Goal: Find specific fact: Find specific fact

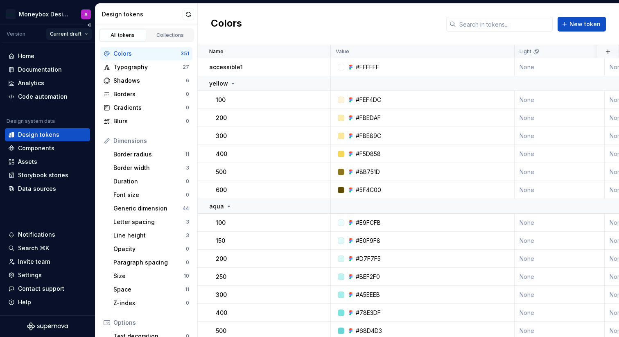
click at [75, 33] on html "Moneybox Design System A Version Current draft Home Documentation Analytics Cod…" at bounding box center [309, 168] width 619 height 337
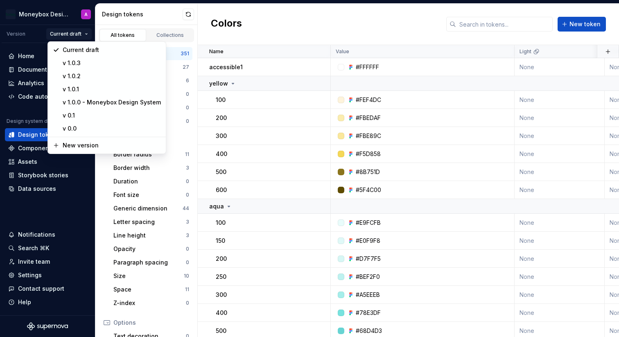
click at [73, 33] on html "Moneybox Design System A Version Current draft Home Documentation Analytics Cod…" at bounding box center [309, 168] width 619 height 337
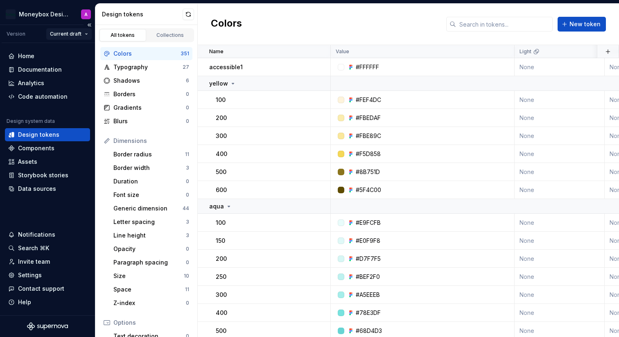
click at [60, 30] on html "Moneybox Design System A Version Current draft Home Documentation Analytics Cod…" at bounding box center [309, 168] width 619 height 337
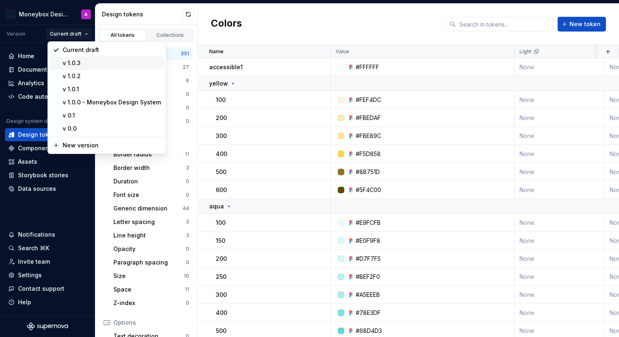
click at [67, 59] on div "v 1.0.3" at bounding box center [112, 63] width 98 height 8
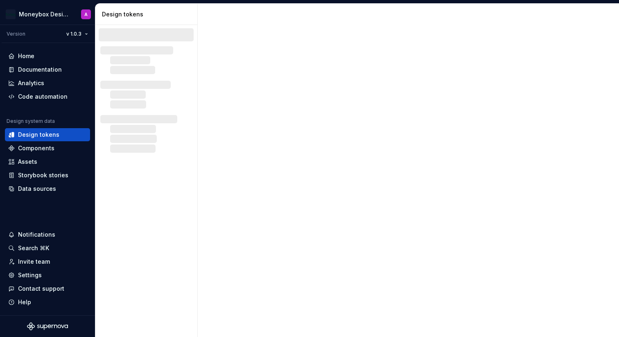
click at [79, 34] on span "v 1.0.3" at bounding box center [73, 34] width 15 height 7
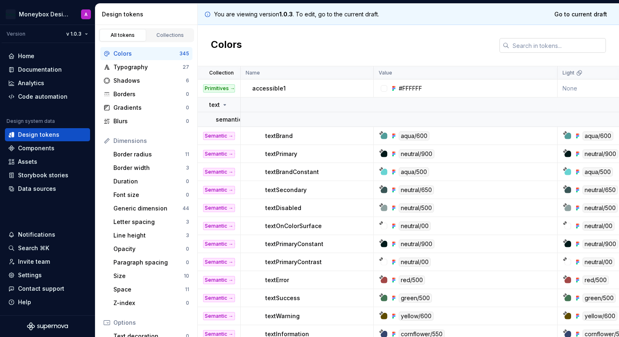
click at [532, 43] on input "text" at bounding box center [557, 45] width 97 height 15
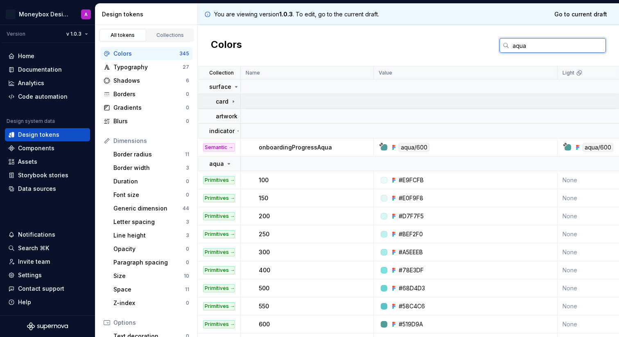
type input "aqua"
click at [233, 102] on icon at bounding box center [233, 101] width 1 height 2
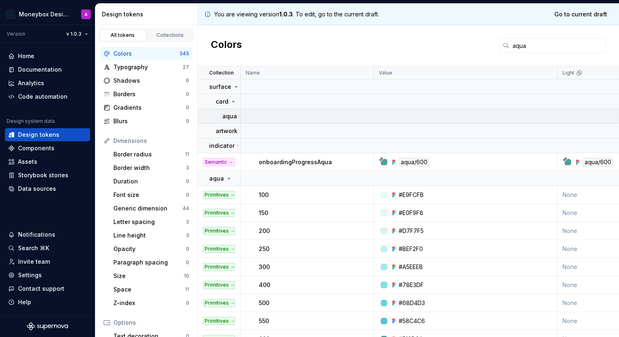
click at [234, 116] on p "aqua" at bounding box center [229, 116] width 15 height 8
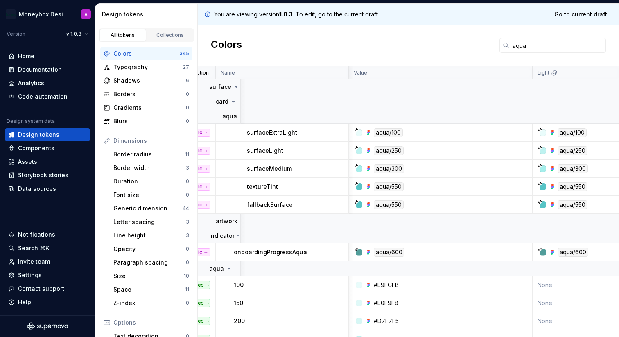
scroll to position [0, 8]
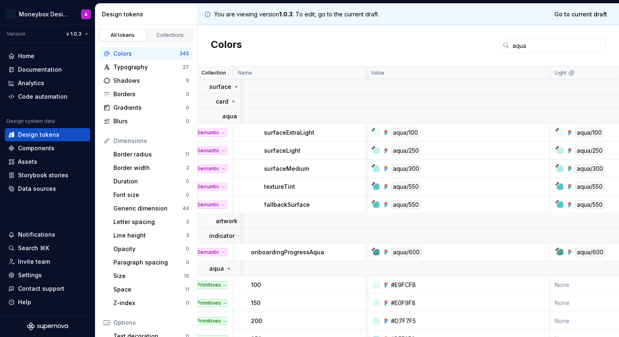
click at [295, 134] on p "surfaceExtraLight" at bounding box center [289, 133] width 50 height 8
click at [231, 136] on td "Semantic → Color" at bounding box center [211, 133] width 43 height 18
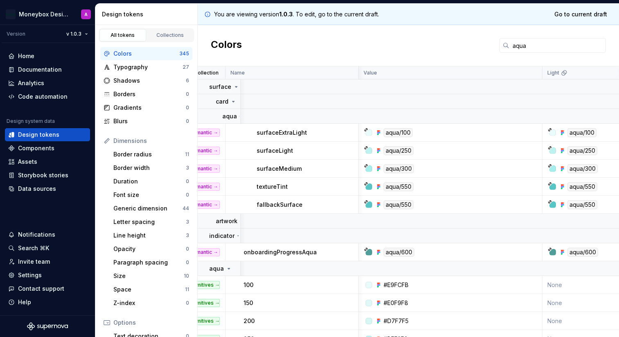
scroll to position [0, 203]
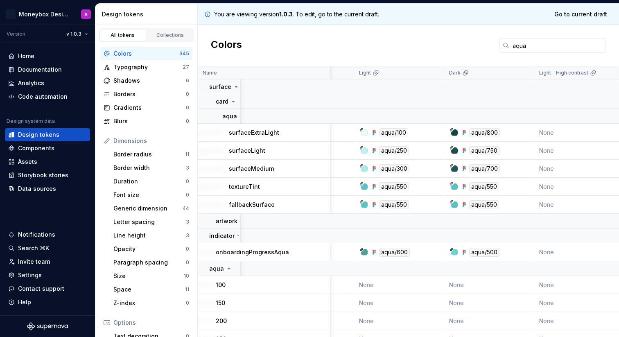
click at [396, 133] on div "aqua/100" at bounding box center [393, 132] width 29 height 9
click at [374, 131] on icon at bounding box center [375, 131] width 2 height 2
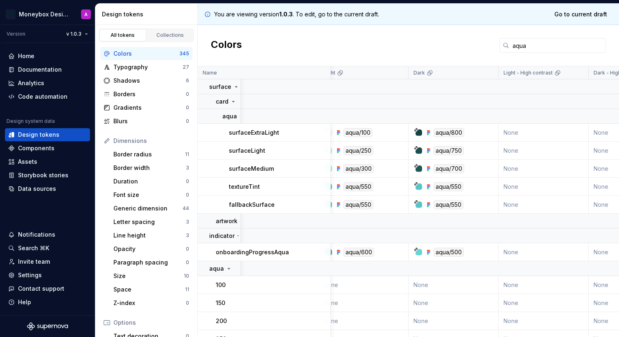
scroll to position [0, 226]
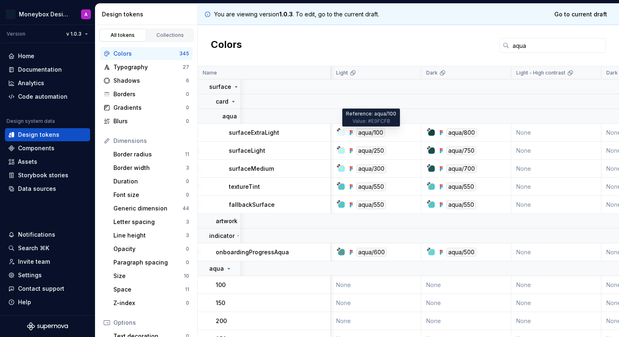
click at [374, 133] on div "aqua/100" at bounding box center [370, 132] width 29 height 9
click at [392, 134] on div "aqua/100" at bounding box center [379, 132] width 84 height 9
click at [352, 133] on icon at bounding box center [351, 132] width 7 height 7
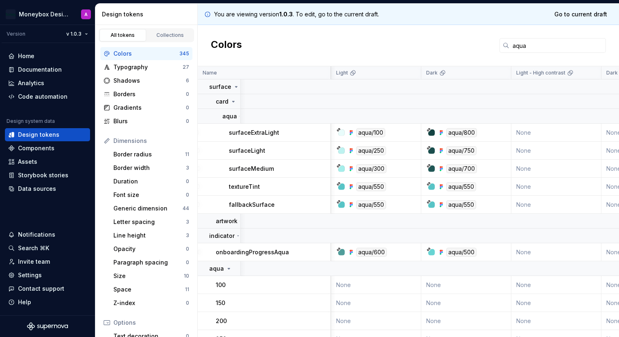
click at [441, 132] on icon at bounding box center [442, 133] width 2 height 2
click at [549, 129] on td "None" at bounding box center [556, 133] width 90 height 18
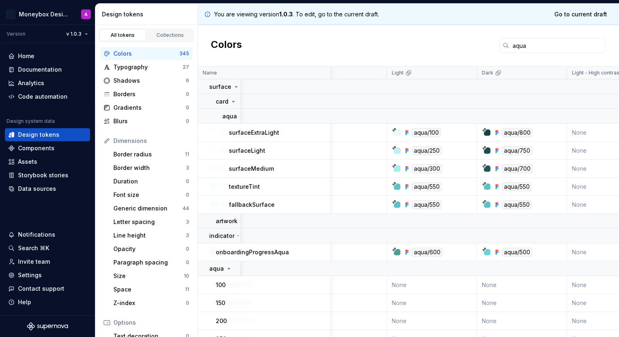
scroll to position [0, 166]
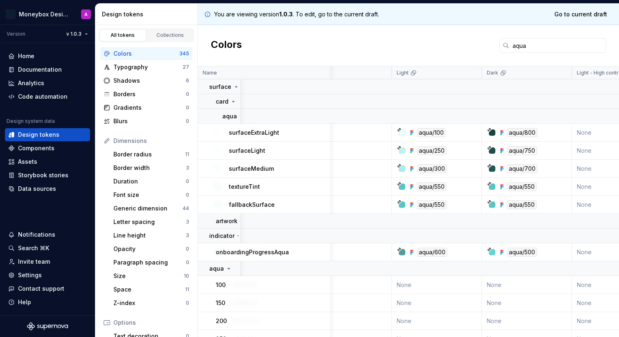
click at [411, 133] on icon at bounding box center [411, 133] width 2 height 2
click at [401, 132] on div at bounding box center [402, 132] width 7 height 7
click at [266, 134] on p "surfaceExtraLight" at bounding box center [254, 133] width 50 height 8
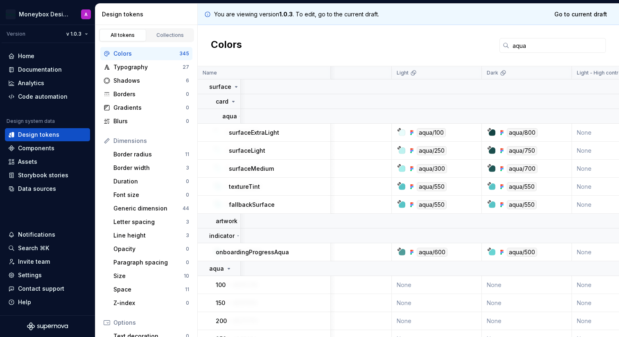
click at [219, 132] on td "surfaceExtraLight" at bounding box center [264, 133] width 133 height 18
click at [210, 131] on td "surfaceExtraLight" at bounding box center [264, 133] width 133 height 18
click at [206, 131] on td "surfaceExtraLight" at bounding box center [264, 133] width 133 height 18
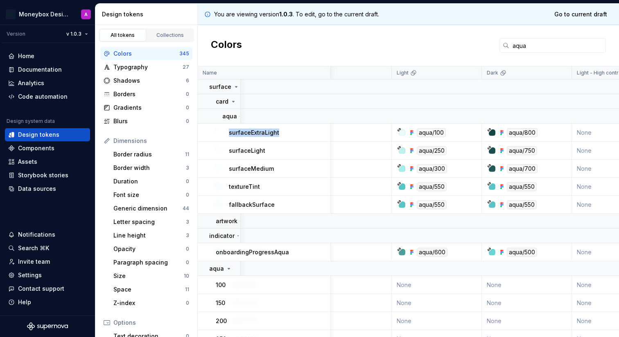
click at [206, 131] on td "surfaceExtraLight" at bounding box center [264, 133] width 133 height 18
click at [251, 136] on p "surfaceExtraLight" at bounding box center [254, 133] width 50 height 8
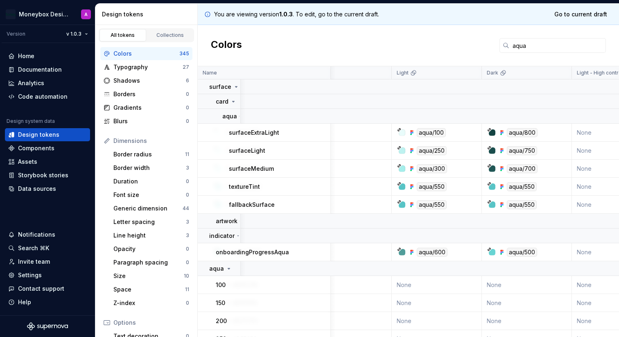
click at [285, 133] on div "surfaceExtraLight" at bounding box center [279, 133] width 101 height 8
click at [241, 132] on p "surfaceExtraLight" at bounding box center [254, 133] width 50 height 8
click at [288, 133] on div "surfaceExtraLight" at bounding box center [279, 133] width 101 height 8
click at [217, 132] on td "surfaceExtraLight" at bounding box center [264, 133] width 133 height 18
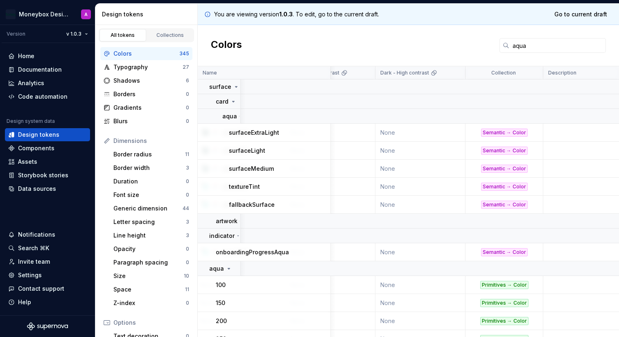
scroll to position [0, 520]
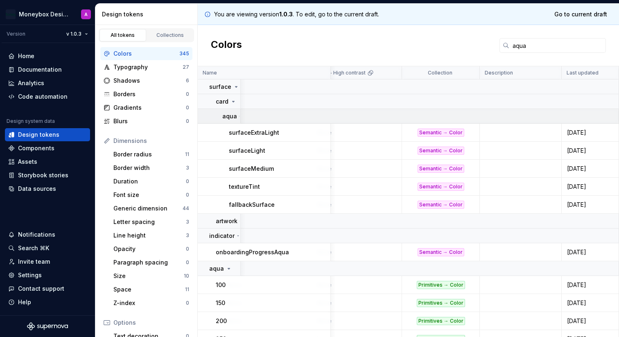
click at [231, 116] on p "aqua" at bounding box center [229, 116] width 15 height 8
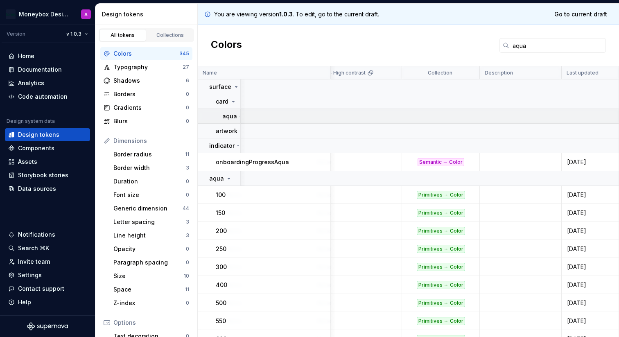
click at [231, 116] on p "aqua" at bounding box center [229, 116] width 15 height 8
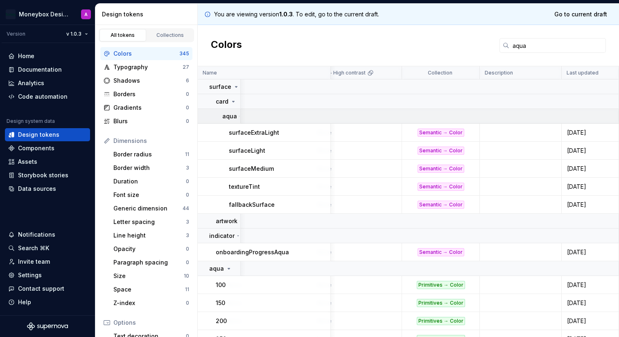
click at [205, 119] on td "aqua" at bounding box center [219, 116] width 43 height 15
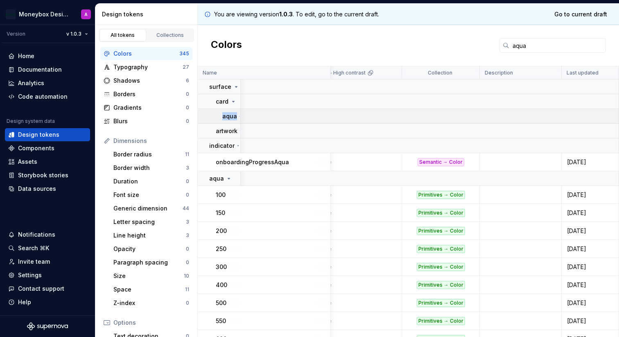
click at [205, 119] on td "aqua" at bounding box center [219, 116] width 43 height 15
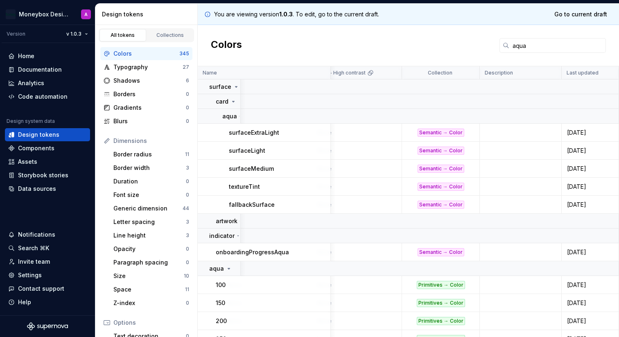
click at [308, 134] on div "surfaceExtraLight" at bounding box center [279, 133] width 101 height 8
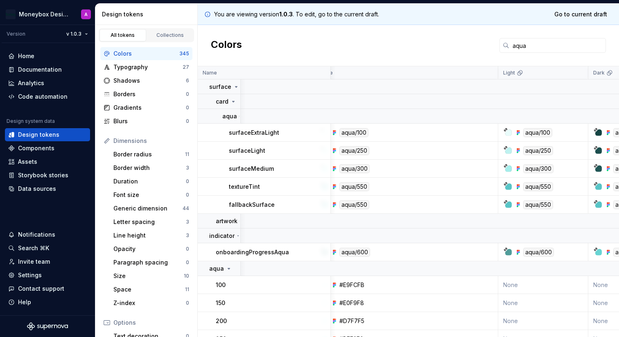
scroll to position [0, 0]
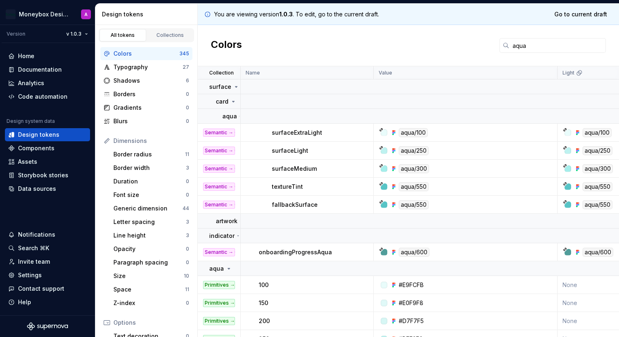
click at [407, 285] on div "#E9FCFB" at bounding box center [411, 285] width 25 height 8
copy div "E9FCFB"
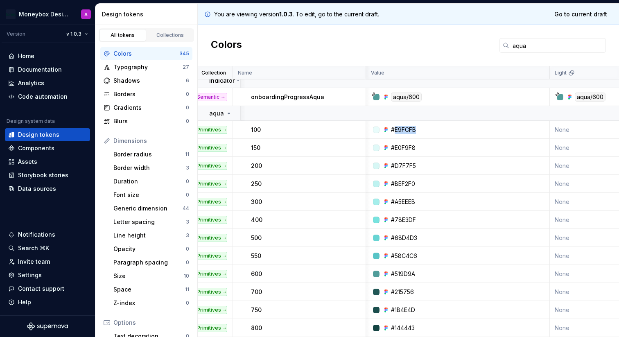
scroll to position [160, 0]
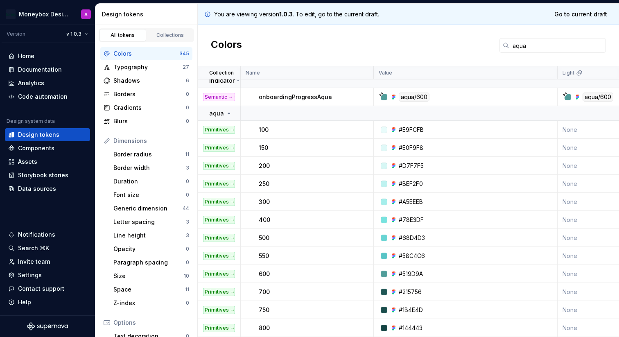
click at [416, 324] on div "#144443" at bounding box center [411, 328] width 24 height 8
copy div "144443"
click at [409, 180] on div "#BEF2F0" at bounding box center [411, 184] width 24 height 8
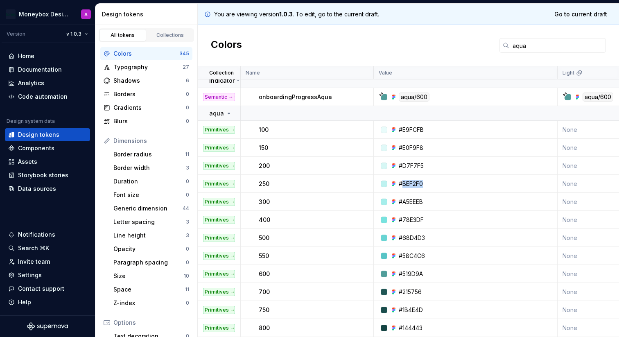
copy div "BEF2F0"
click at [415, 306] on div "#1B4E4D" at bounding box center [411, 310] width 24 height 8
copy div "1B4E4D"
